Goal: Navigation & Orientation: Find specific page/section

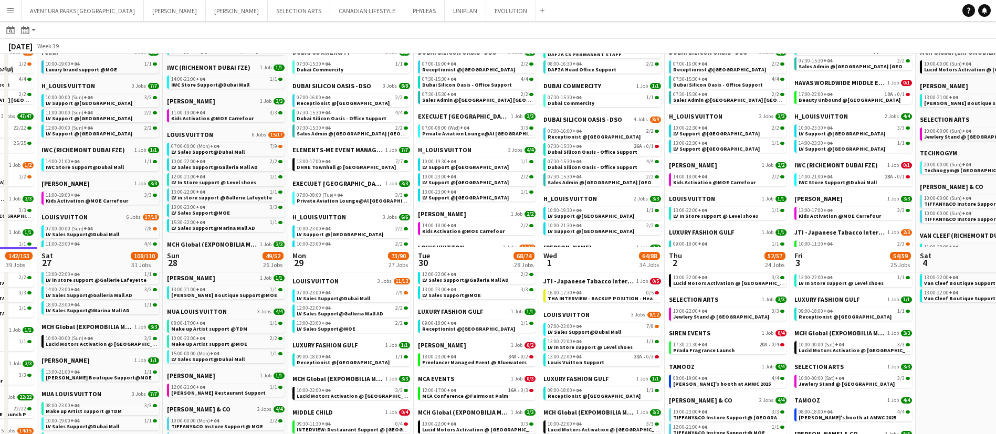
scroll to position [463, 0]
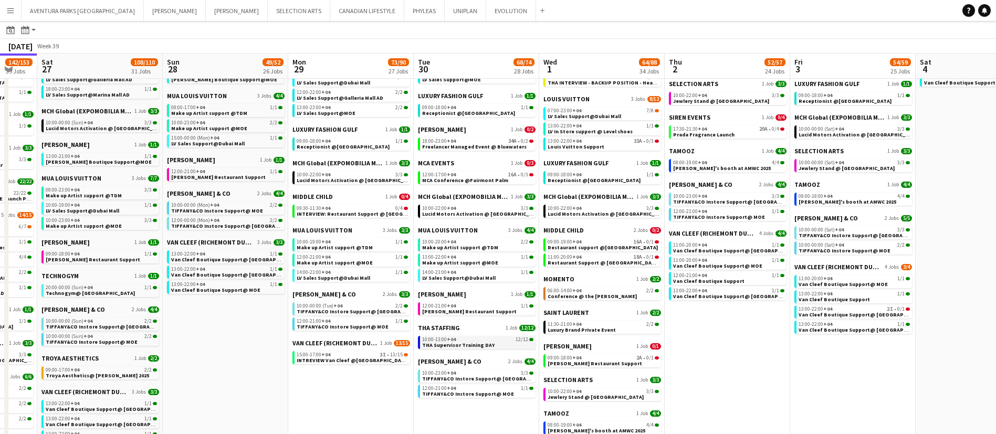
click at [468, 344] on span "THA Supervisor Training DAY" at bounding box center [458, 345] width 72 height 7
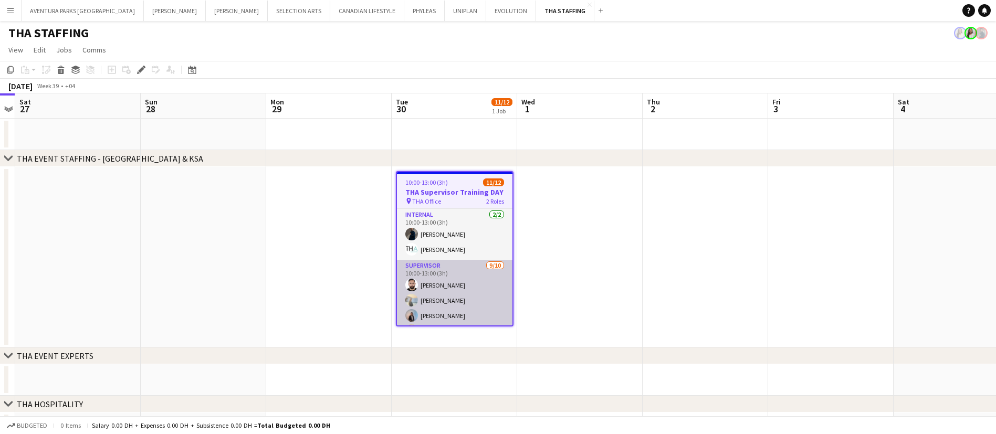
click at [463, 308] on app-card-role "Supervisor 9/10 10:00-13:00 (3h) Moustafa Hamada Daria Burdiuk Marina Paez Moem…" at bounding box center [455, 346] width 116 height 173
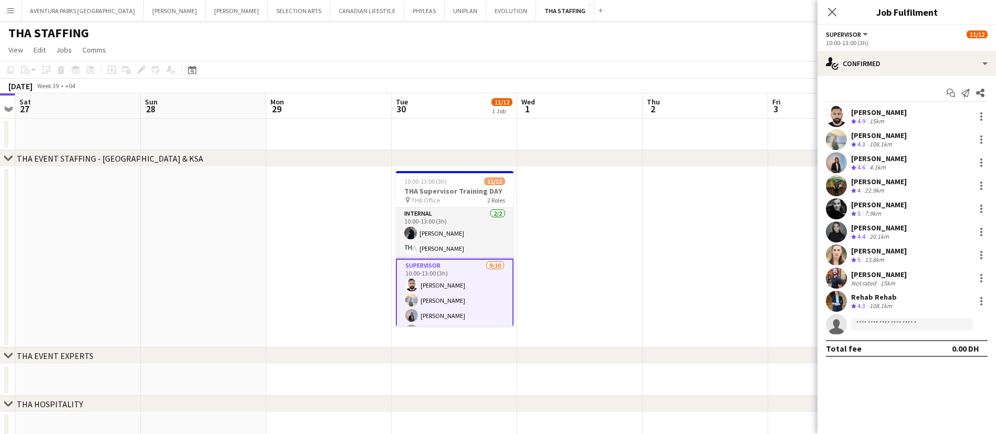
drag, startPoint x: 851, startPoint y: 110, endPoint x: 896, endPoint y: 297, distance: 192.2
click at [896, 297] on div "Moustafa Hamada Crew rating 4.9 15km Daria Burdiuk Crew rating 4.3 108.1km Mari…" at bounding box center [907, 220] width 179 height 229
copy div "Moustafa Hamada Crew rating 4.9 15km Daria Burdiuk Crew rating 4.3 108.1km Mari…"
click at [838, 302] on app-user-avatar at bounding box center [836, 301] width 21 height 21
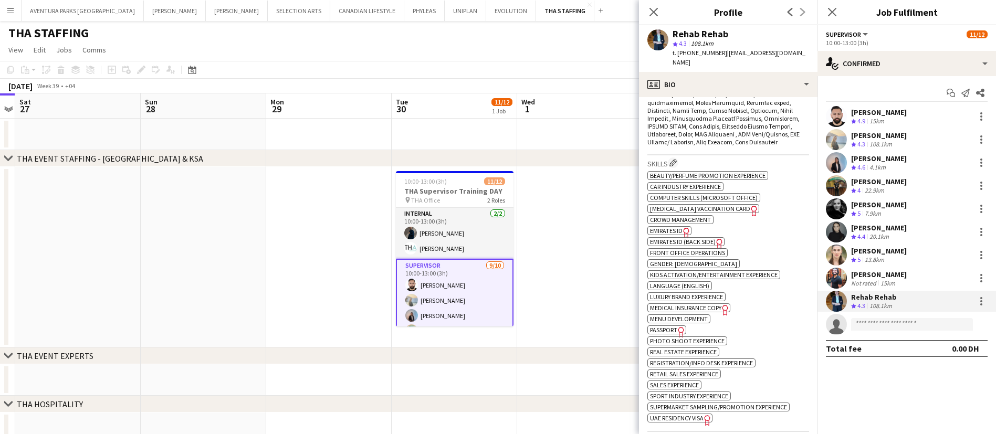
scroll to position [502, 0]
click at [669, 226] on span "Emirates ID" at bounding box center [666, 230] width 33 height 8
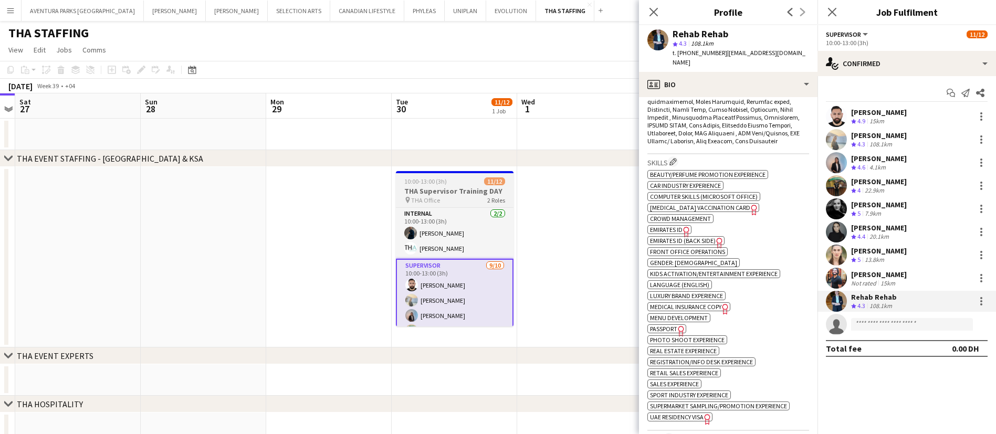
click at [488, 183] on span "11/12" at bounding box center [494, 182] width 21 height 8
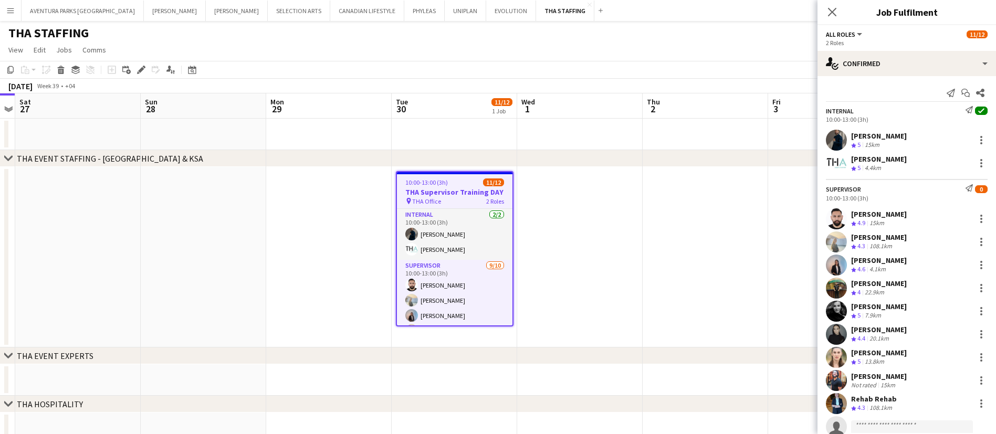
click at [548, 196] on app-date-cell at bounding box center [580, 257] width 126 height 181
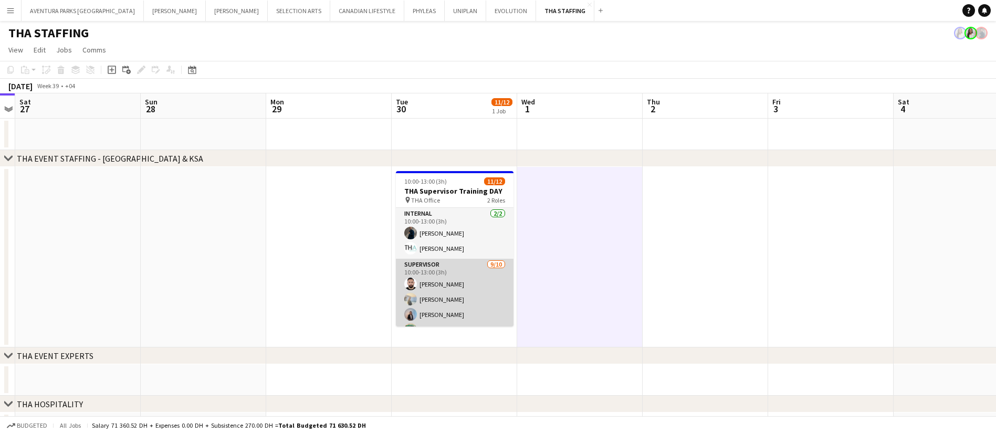
click at [440, 297] on app-card-role "Supervisor 9/10 10:00-13:00 (3h) Moustafa Hamada Daria Burdiuk Marina Paez Moem…" at bounding box center [455, 345] width 118 height 173
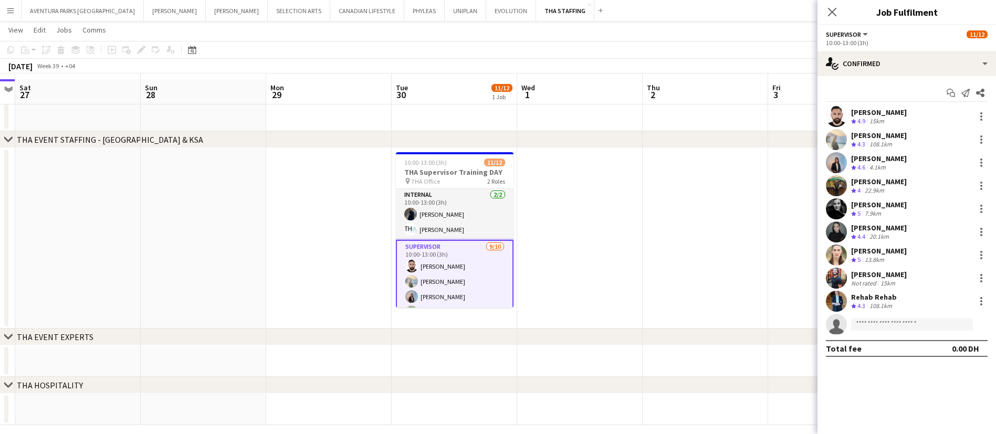
scroll to position [24, 0]
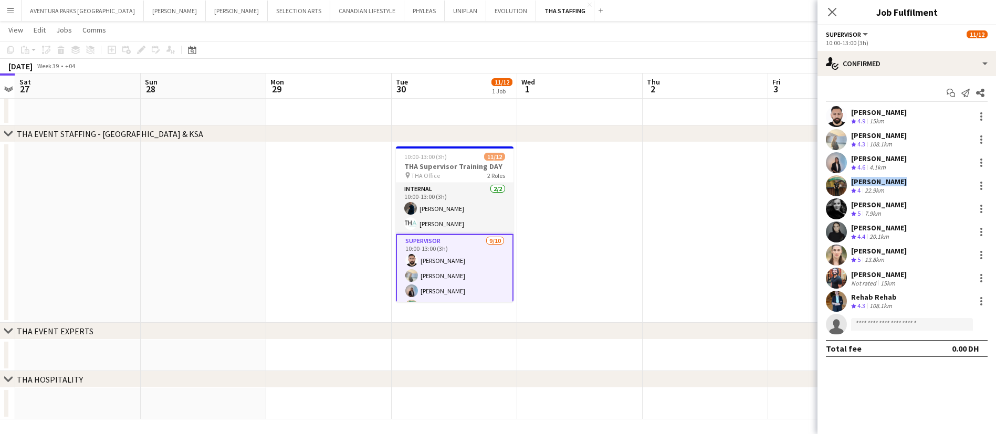
drag, startPoint x: 911, startPoint y: 181, endPoint x: 847, endPoint y: 182, distance: 63.6
click at [847, 182] on div "Moemen Ahmed Crew rating 4 22.9km" at bounding box center [907, 185] width 179 height 21
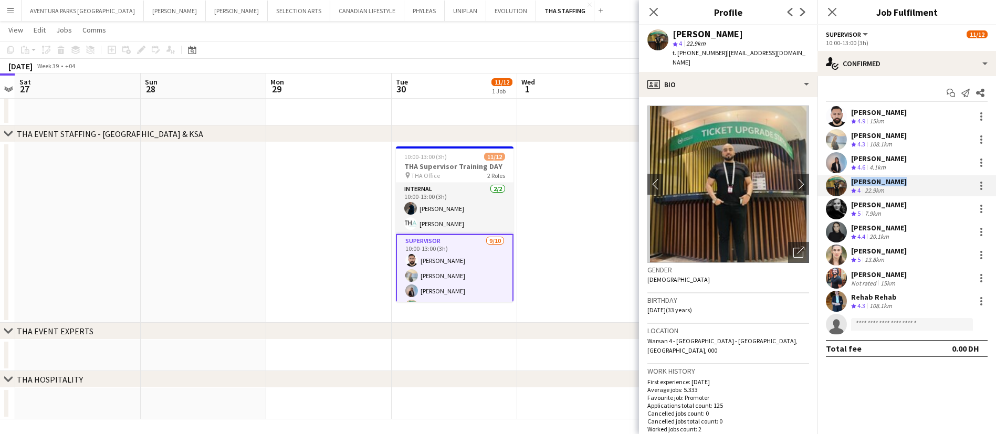
copy div "Moemen Ahmed"
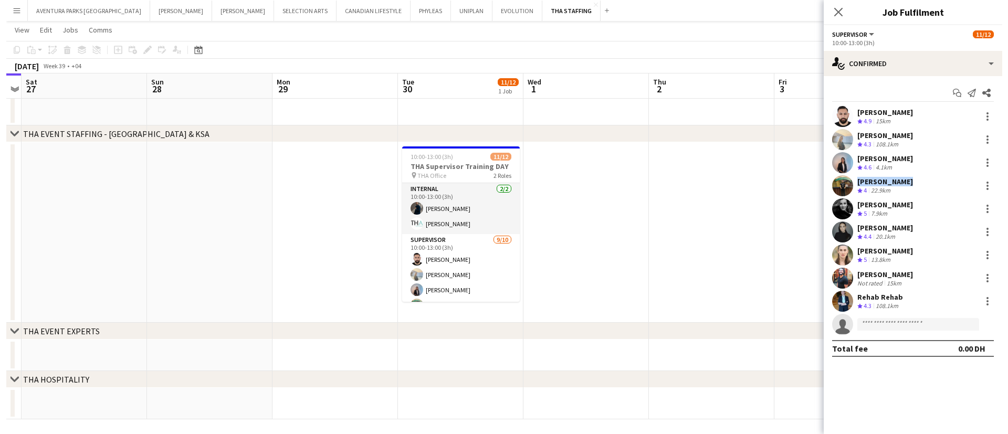
scroll to position [0, 0]
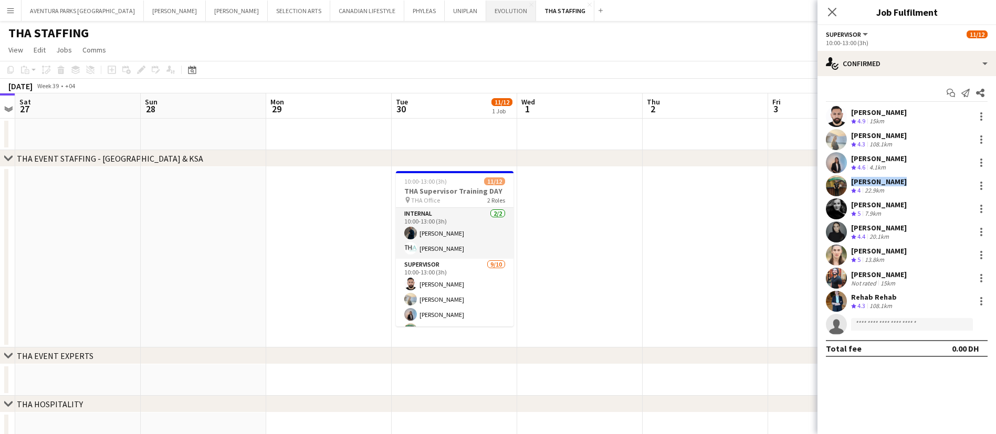
click at [486, 13] on button "EVOLUTION Close" at bounding box center [511, 11] width 50 height 20
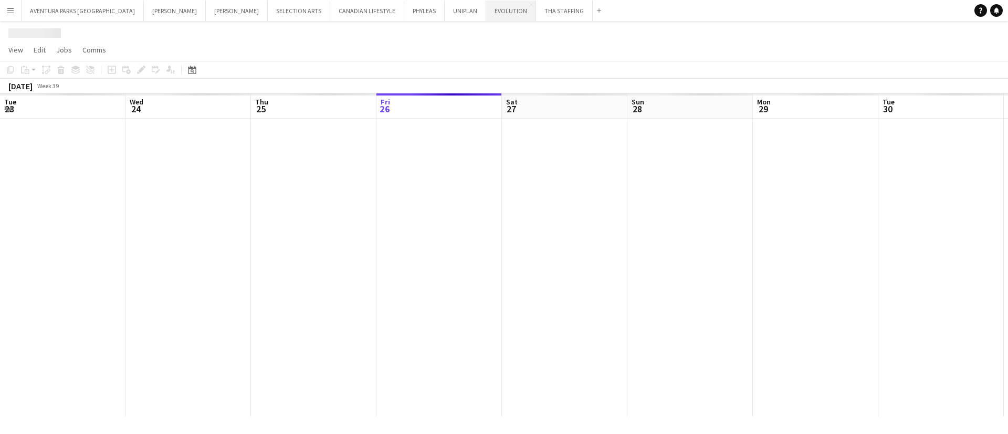
scroll to position [0, 251]
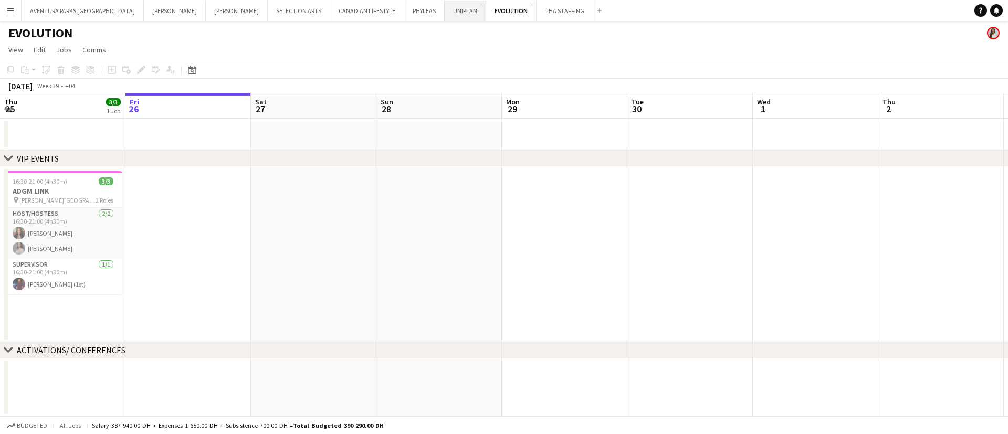
click at [445, 7] on button "UNIPLAN Close" at bounding box center [465, 11] width 41 height 20
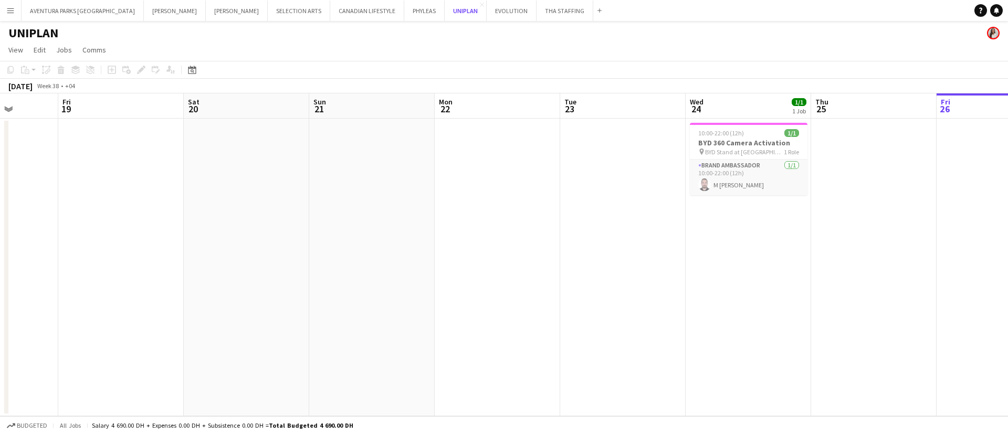
scroll to position [0, 326]
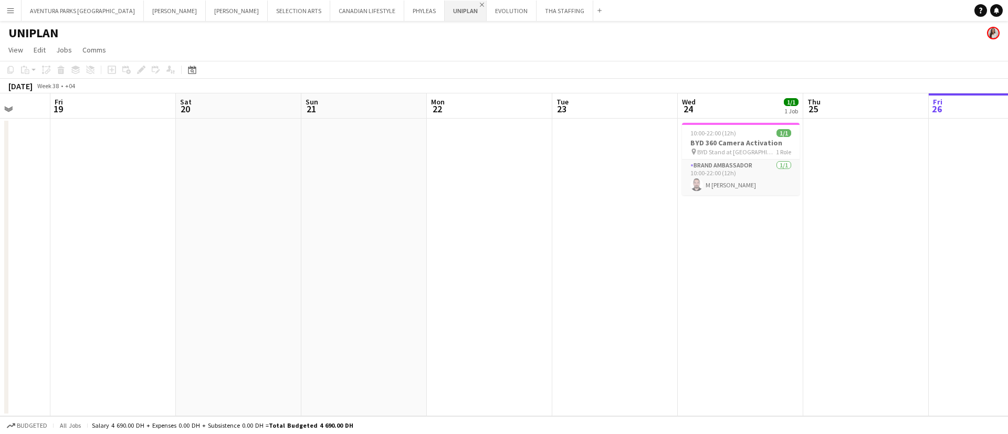
click at [480, 3] on app-icon "Close" at bounding box center [482, 5] width 4 height 4
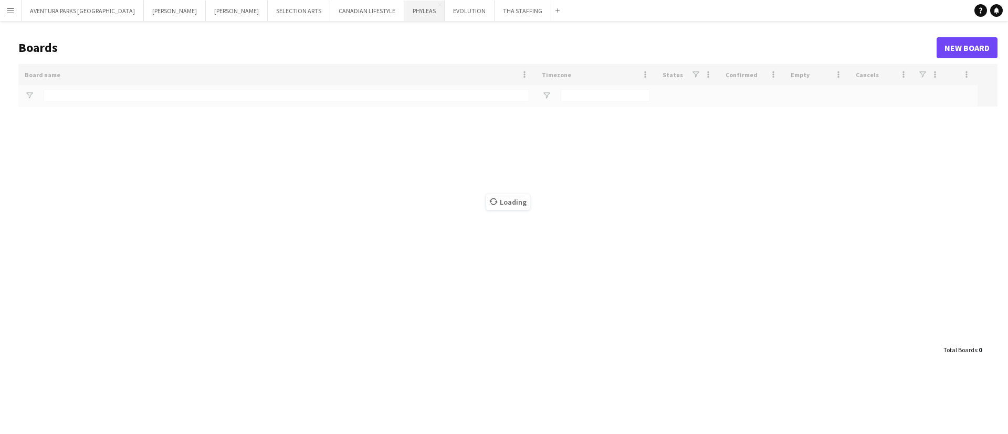
click at [404, 12] on button "PHYLEAS Close" at bounding box center [424, 11] width 40 height 20
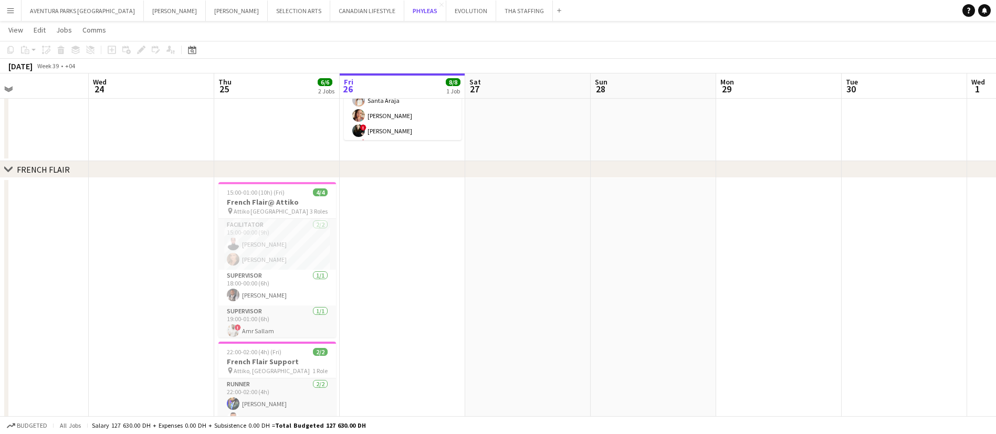
scroll to position [186, 0]
click at [426, 254] on app-date-cell at bounding box center [403, 315] width 126 height 274
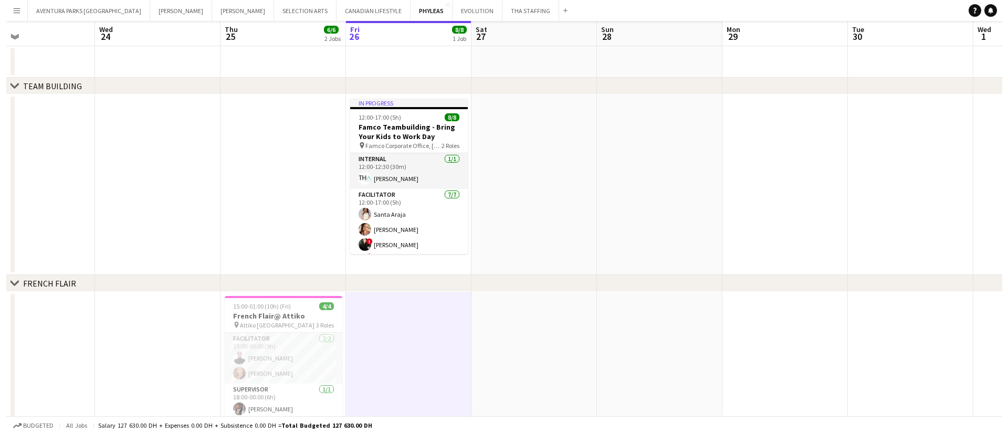
scroll to position [0, 0]
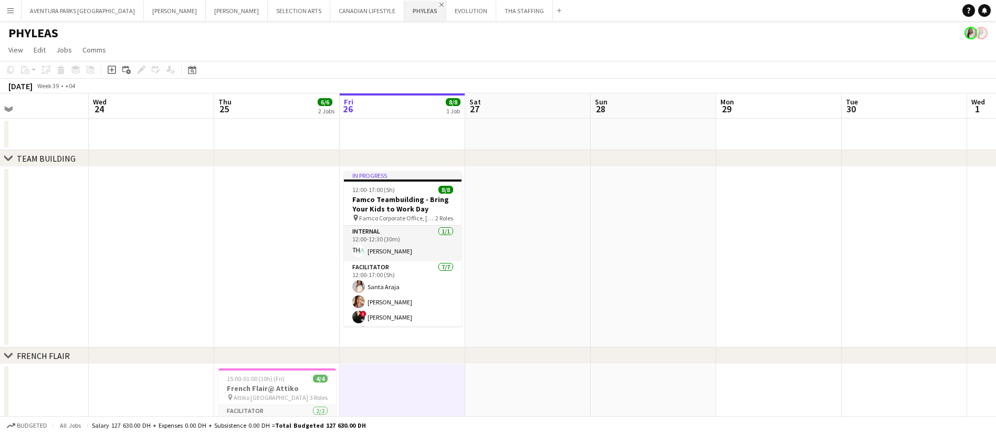
click at [440, 4] on app-icon "Close" at bounding box center [442, 5] width 4 height 4
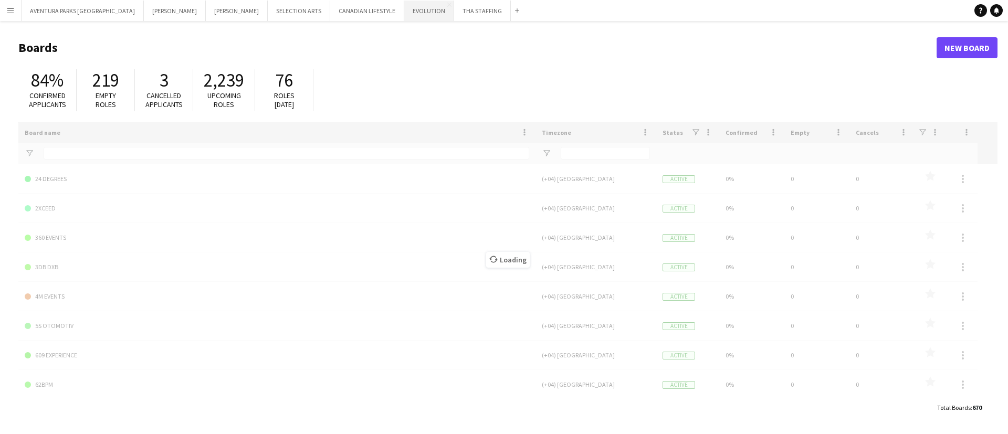
click at [404, 12] on button "EVOLUTION Close" at bounding box center [429, 11] width 50 height 20
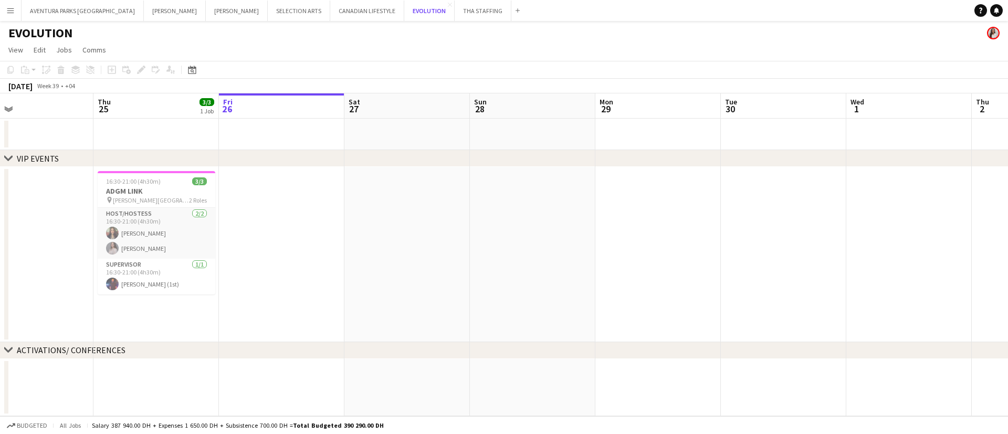
scroll to position [0, 280]
click at [448, 4] on app-icon "Close" at bounding box center [450, 5] width 4 height 4
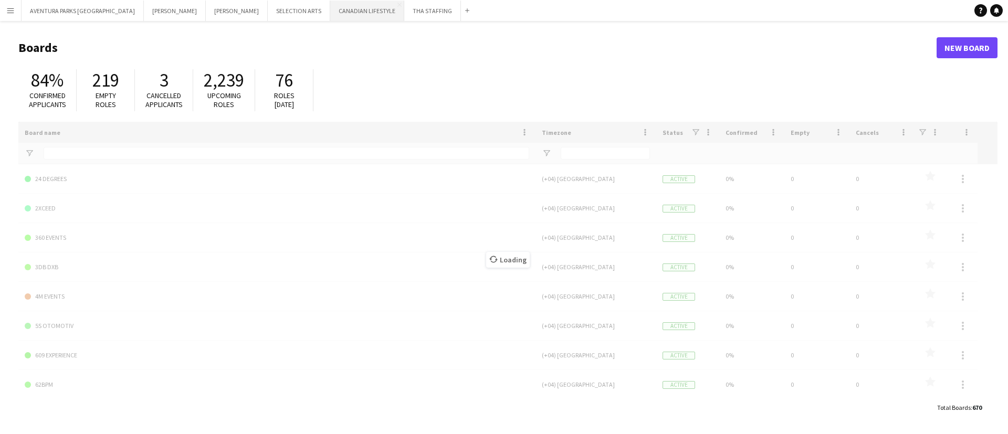
click at [330, 12] on button "CANADIAN LIFESTYLE Close" at bounding box center [367, 11] width 74 height 20
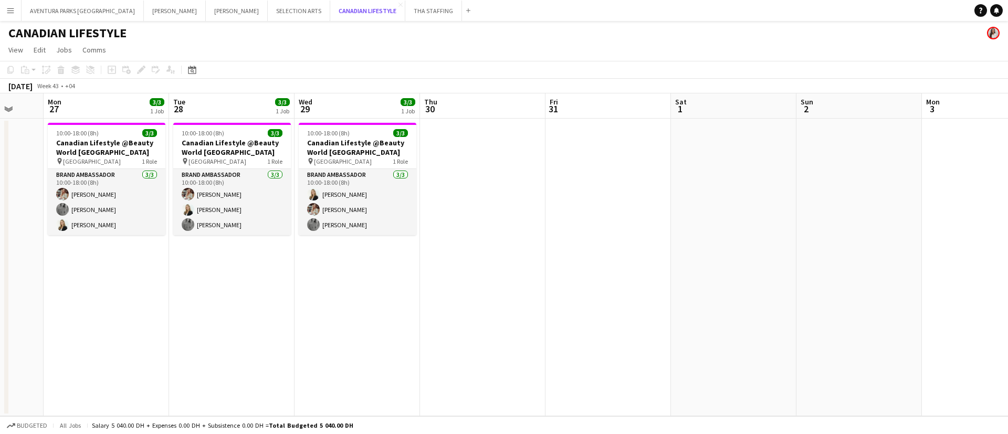
scroll to position [0, 336]
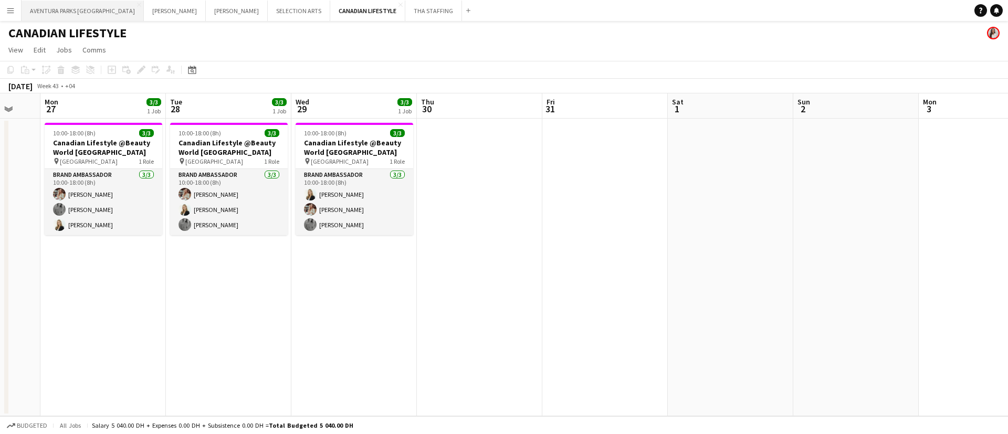
click at [66, 12] on button "AVENTURA PARKS DUBAI Close" at bounding box center [83, 11] width 122 height 20
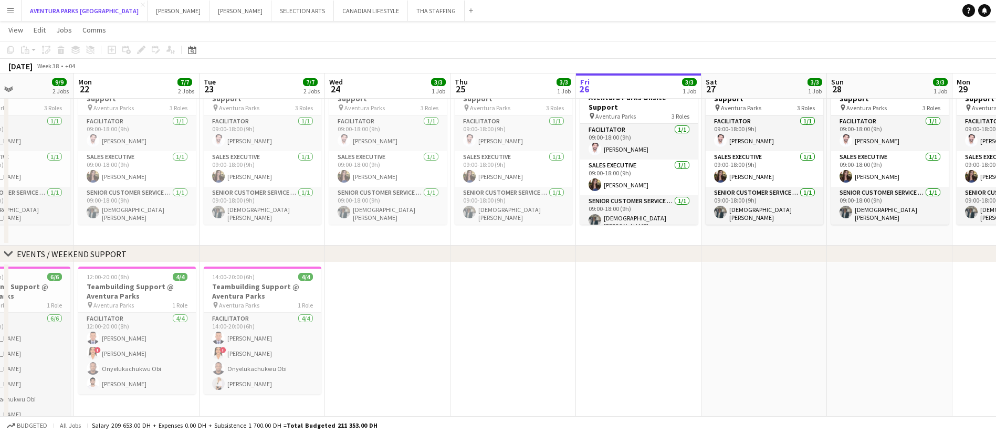
scroll to position [0, 321]
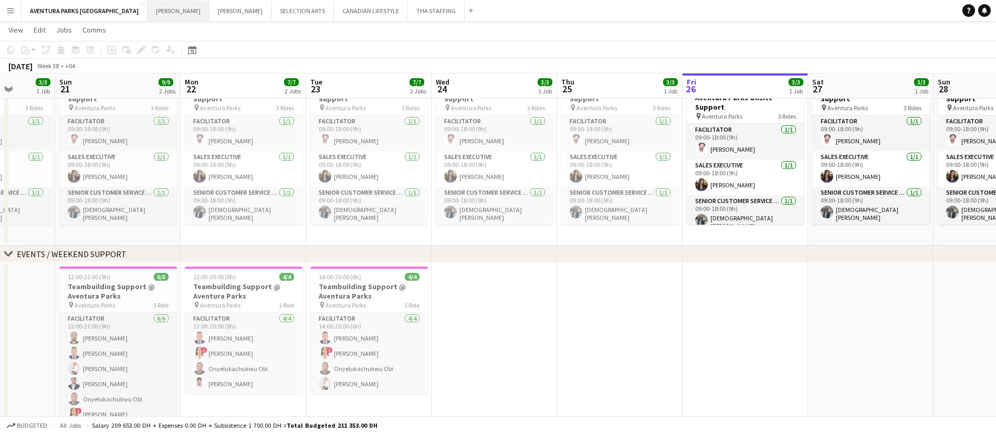
click at [148, 17] on button "JACK MORTON Close" at bounding box center [179, 11] width 62 height 20
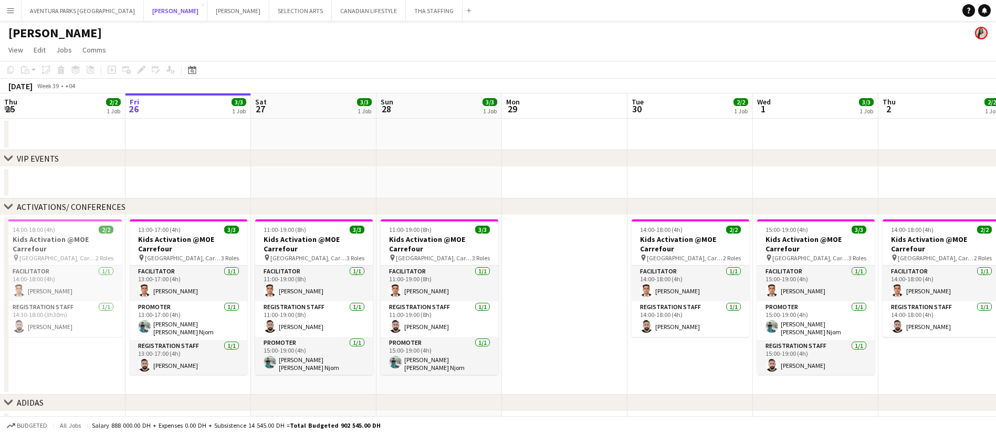
scroll to position [74, 0]
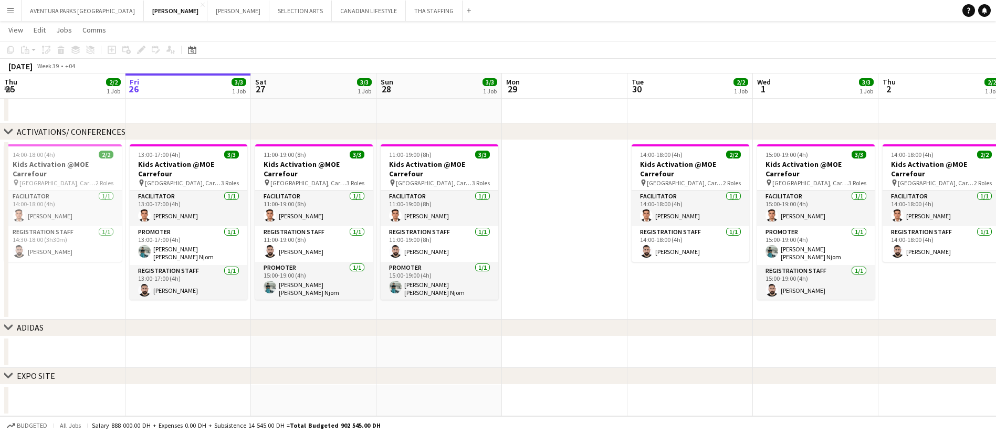
click at [24, 328] on div "ADIDAS" at bounding box center [30, 327] width 27 height 11
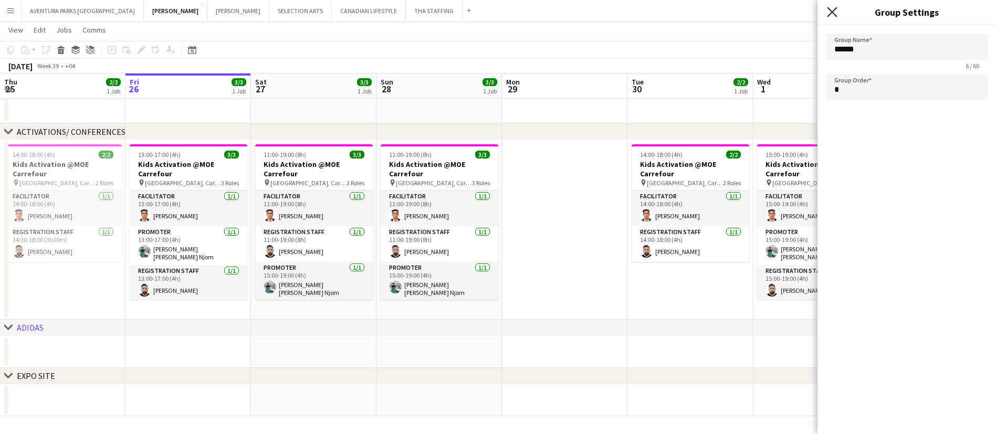
click at [832, 12] on icon at bounding box center [832, 12] width 10 height 10
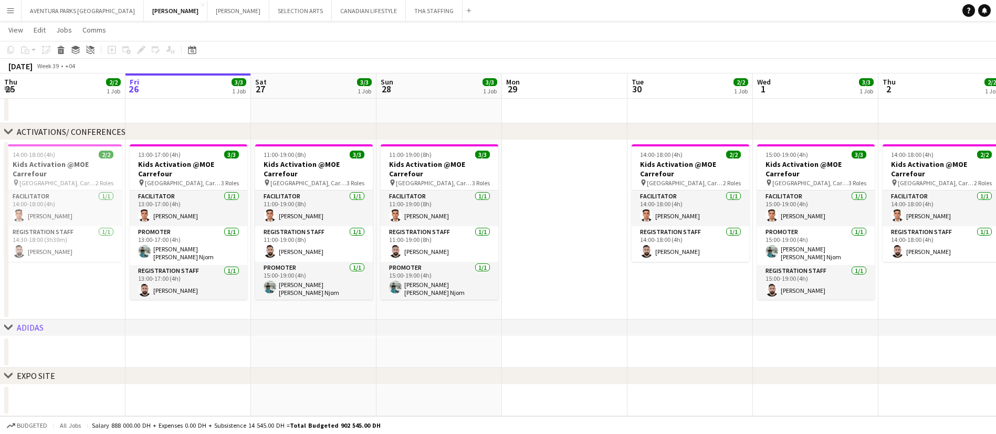
click at [547, 256] on app-date-cell at bounding box center [565, 230] width 126 height 180
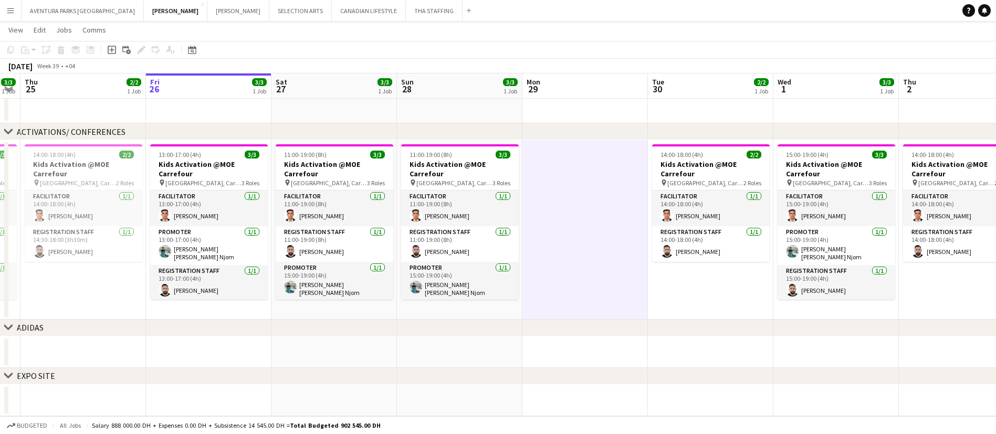
scroll to position [0, 230]
